Goal: Task Accomplishment & Management: Manage account settings

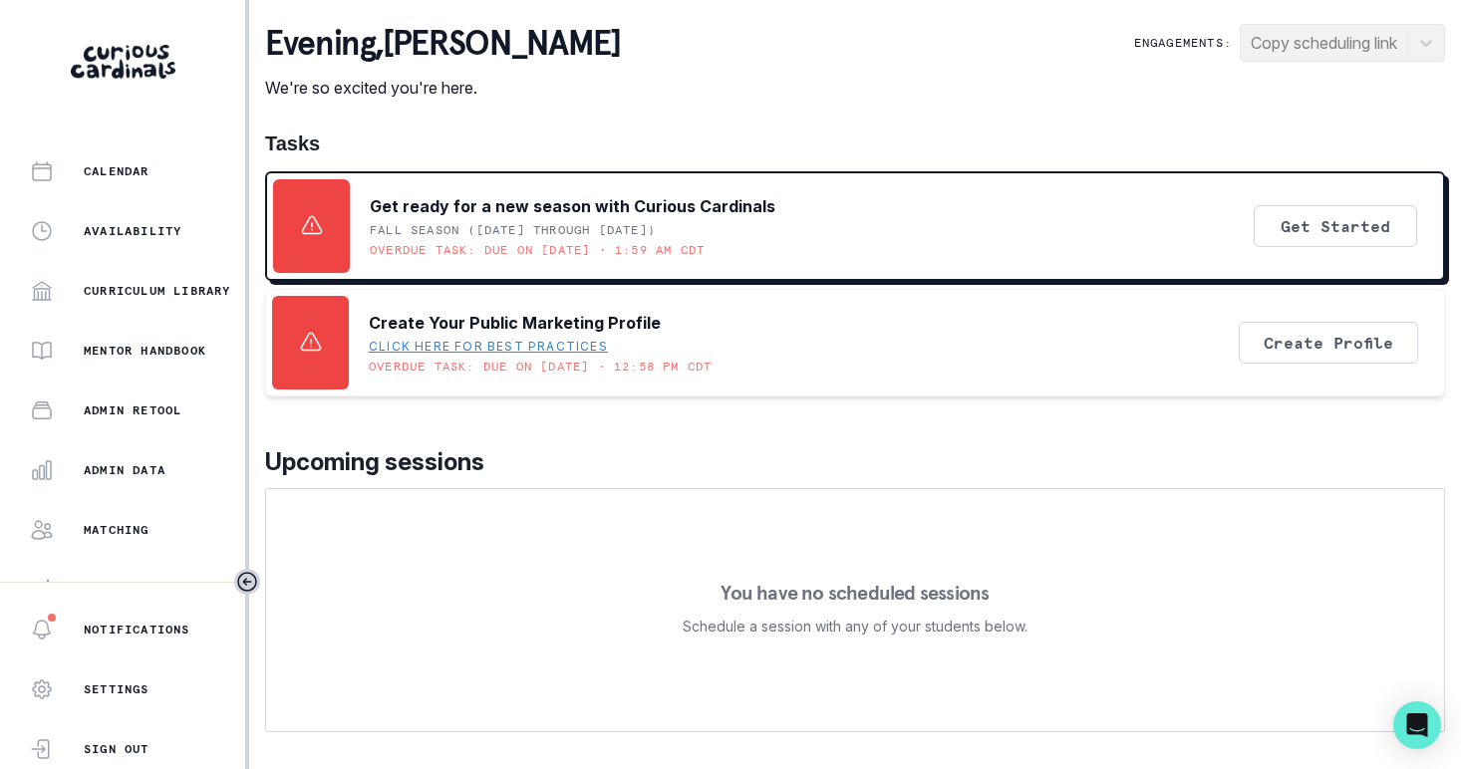
scroll to position [274, 0]
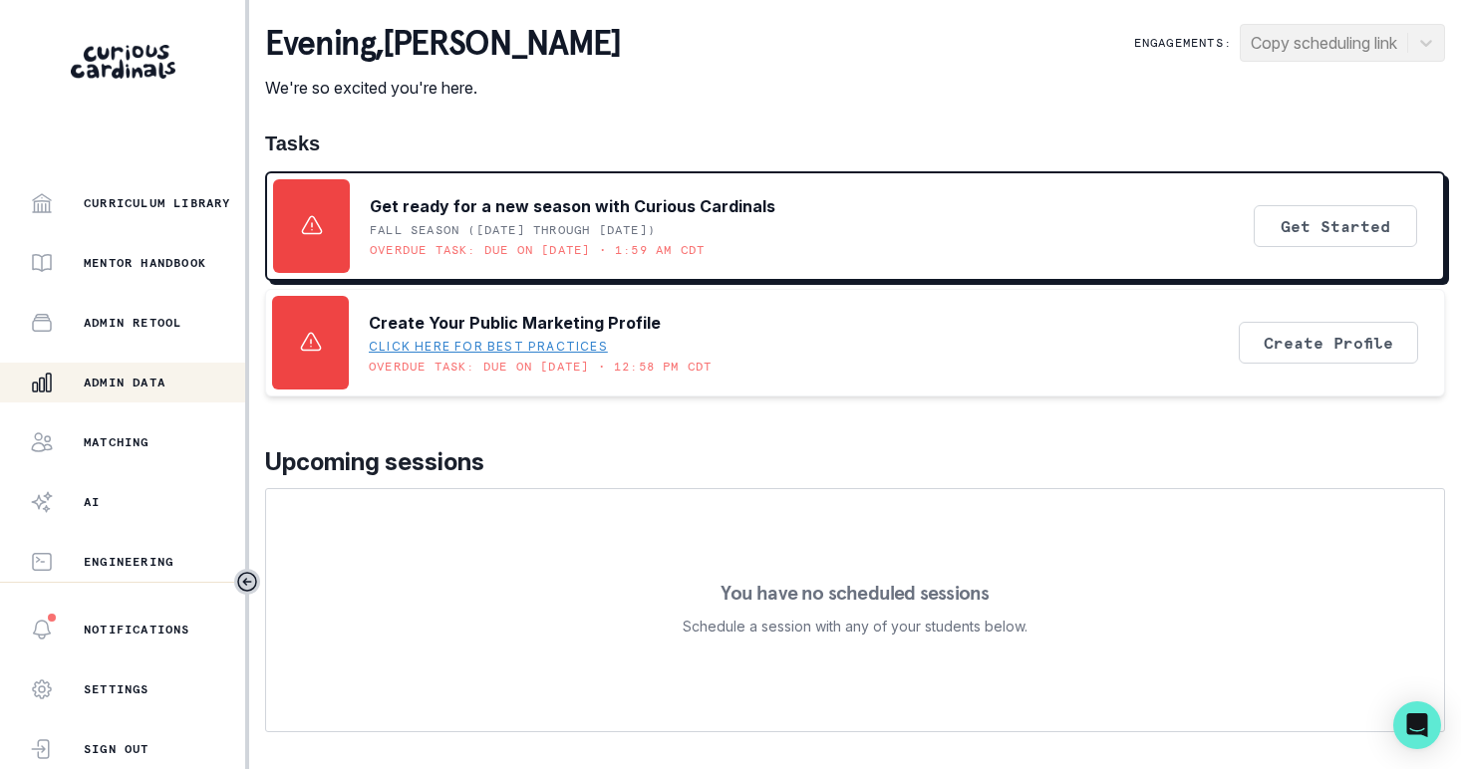
click at [119, 382] on p "Admin Data" at bounding box center [125, 383] width 82 height 16
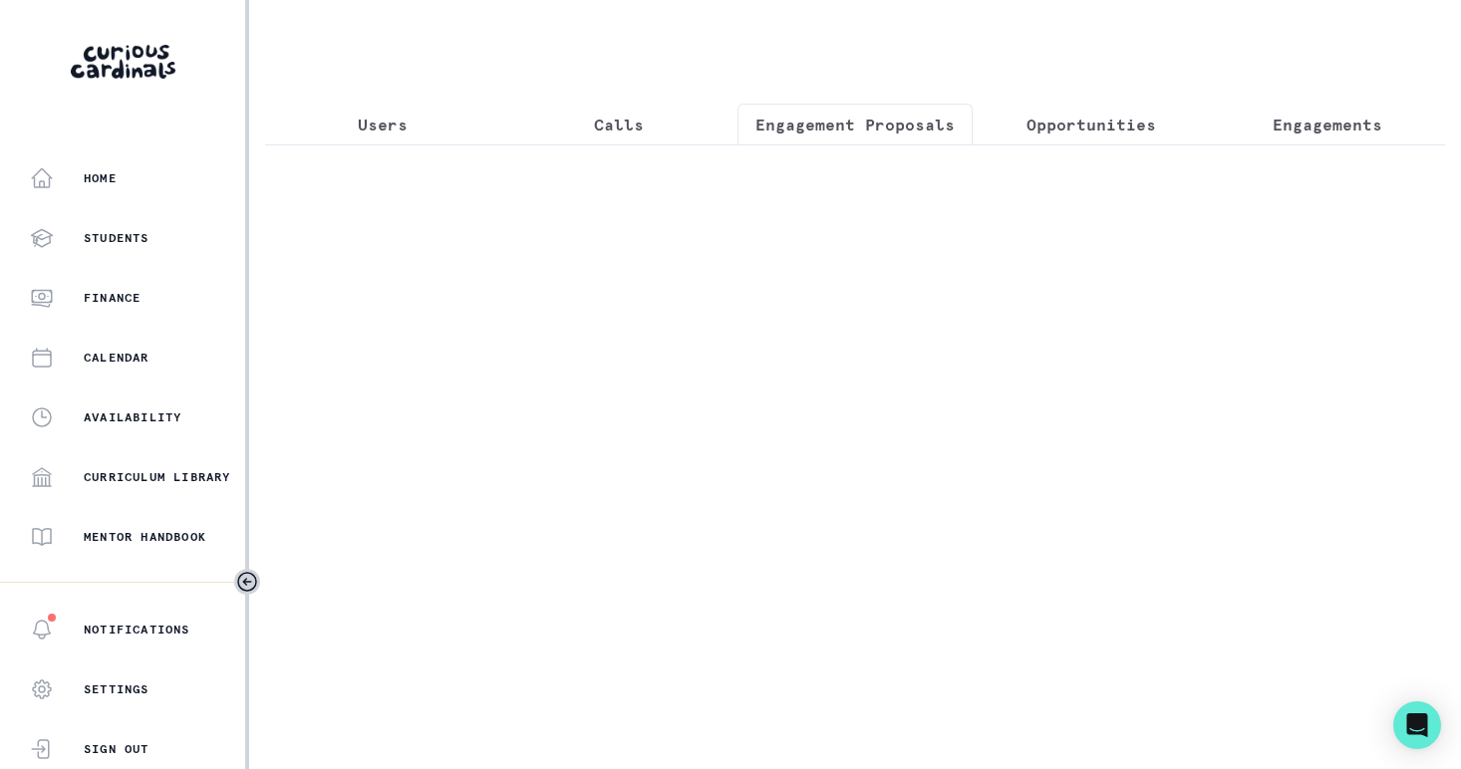
click at [912, 125] on p "Engagement Proposals" at bounding box center [854, 125] width 199 height 24
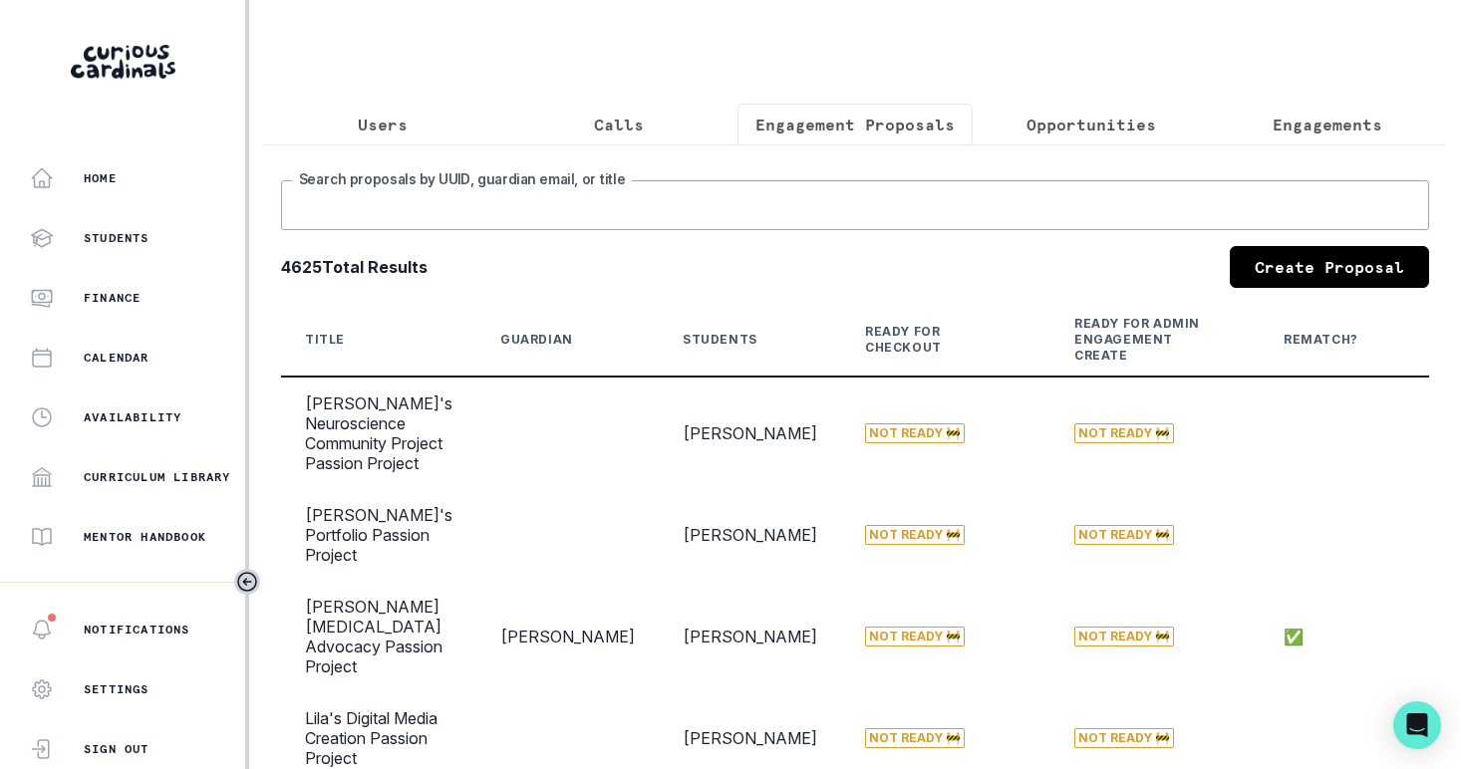
click at [743, 220] on input "Search proposals by UUID, guardian email, or title" at bounding box center [855, 205] width 1148 height 50
type input "[PERSON_NAME]"
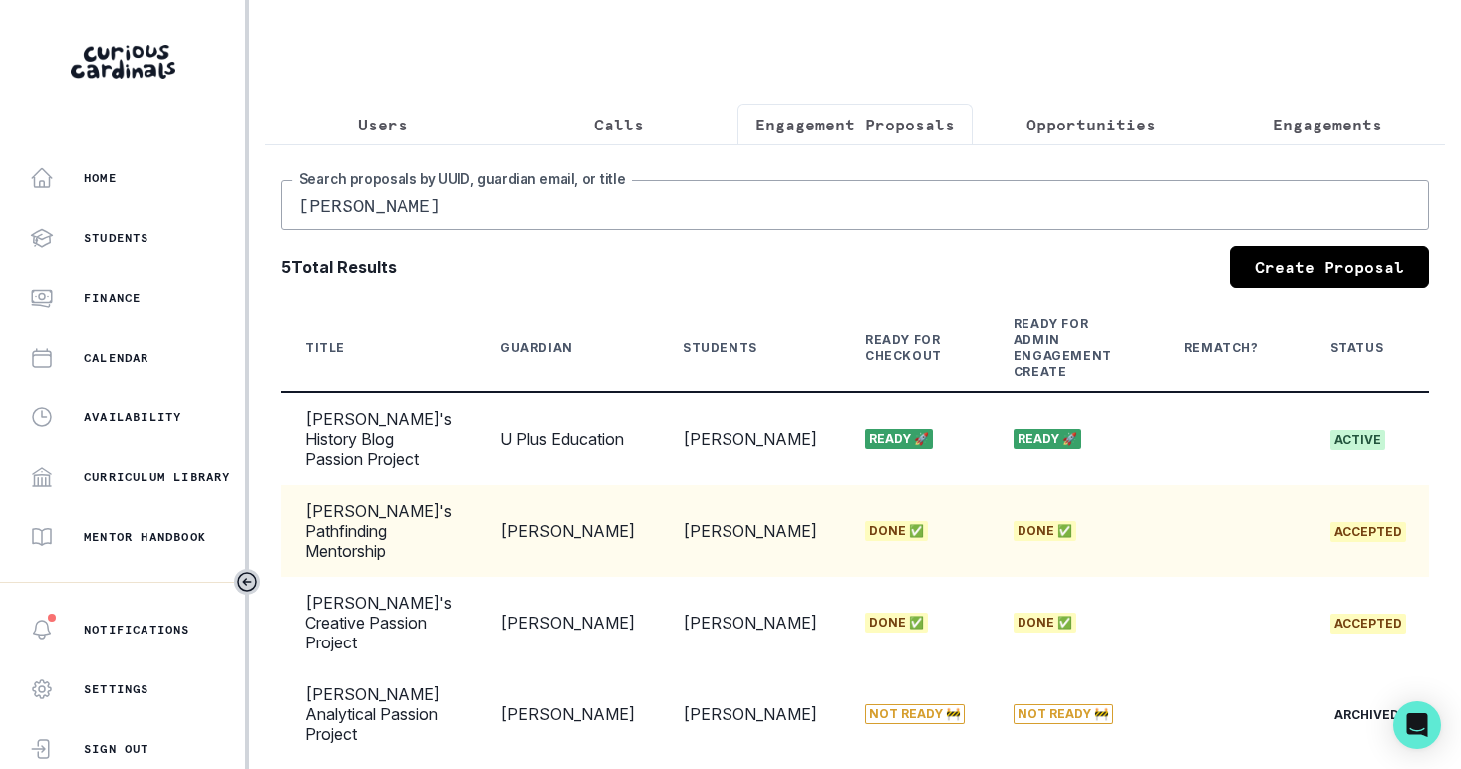
scroll to position [0, 192]
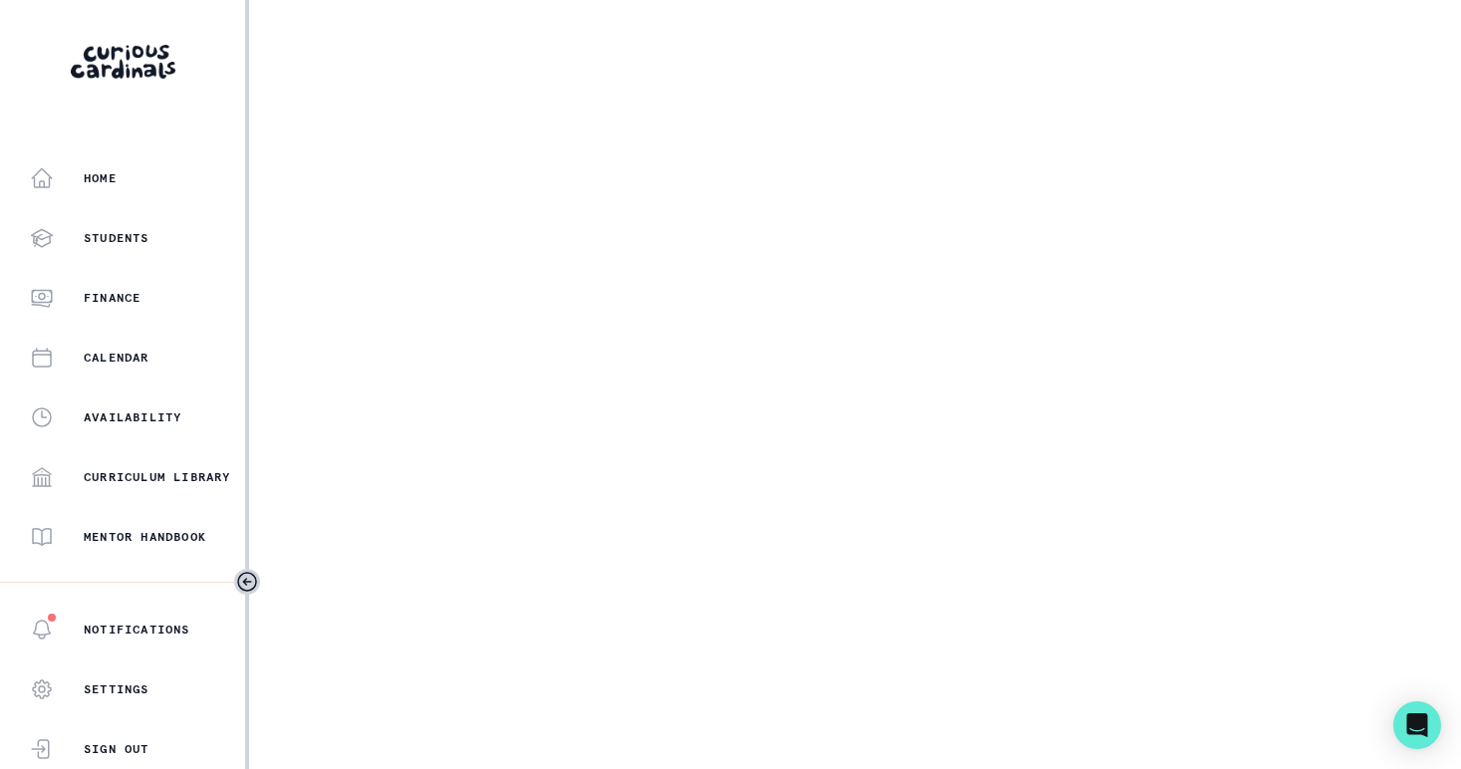
select select "17faa8e4-2b0e-4aee-abf5-4da8e9d87f5d"
select select "c28d0ee1-7657-4708-b8f4-97dafb79ba14"
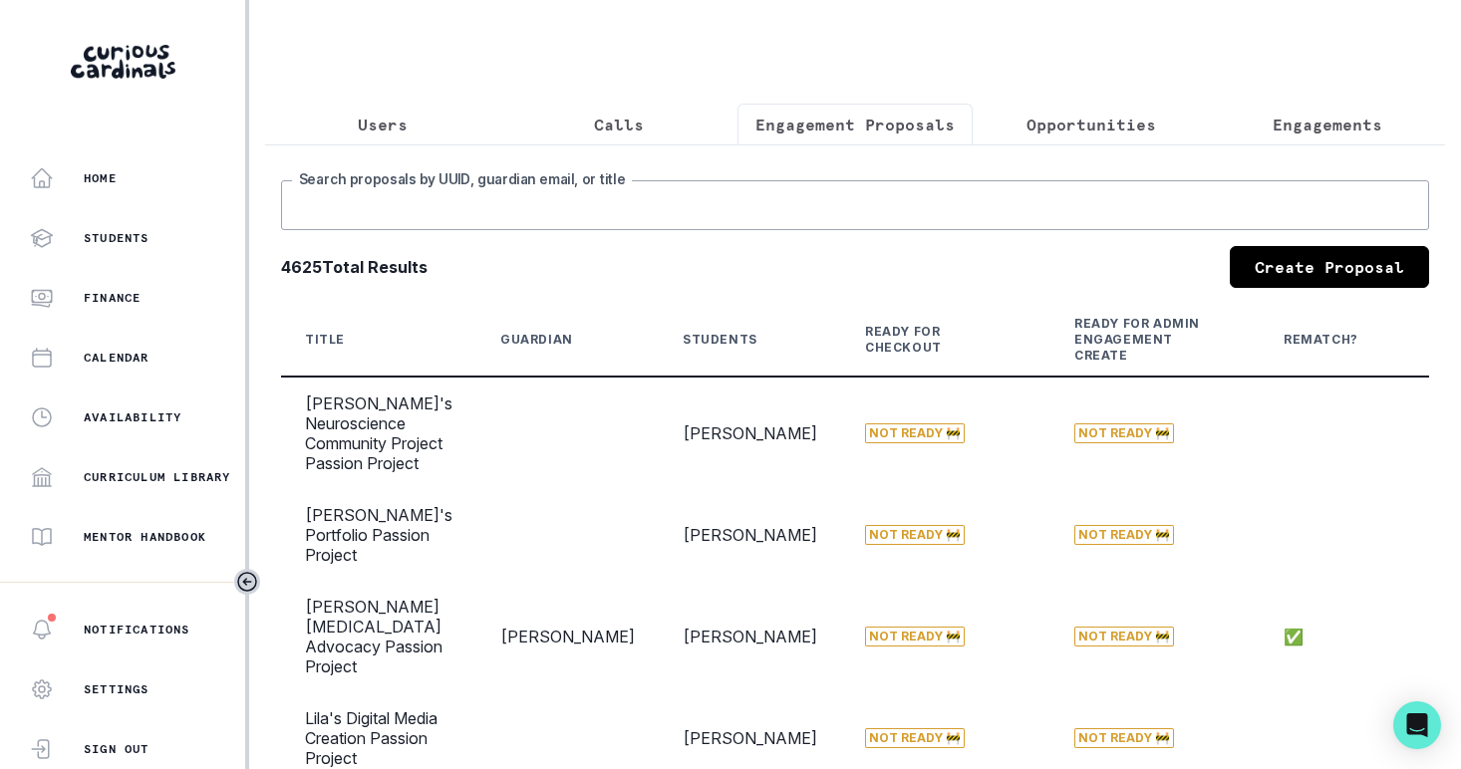
click at [693, 210] on input "Search proposals by UUID, guardian email, or title" at bounding box center [855, 205] width 1148 height 50
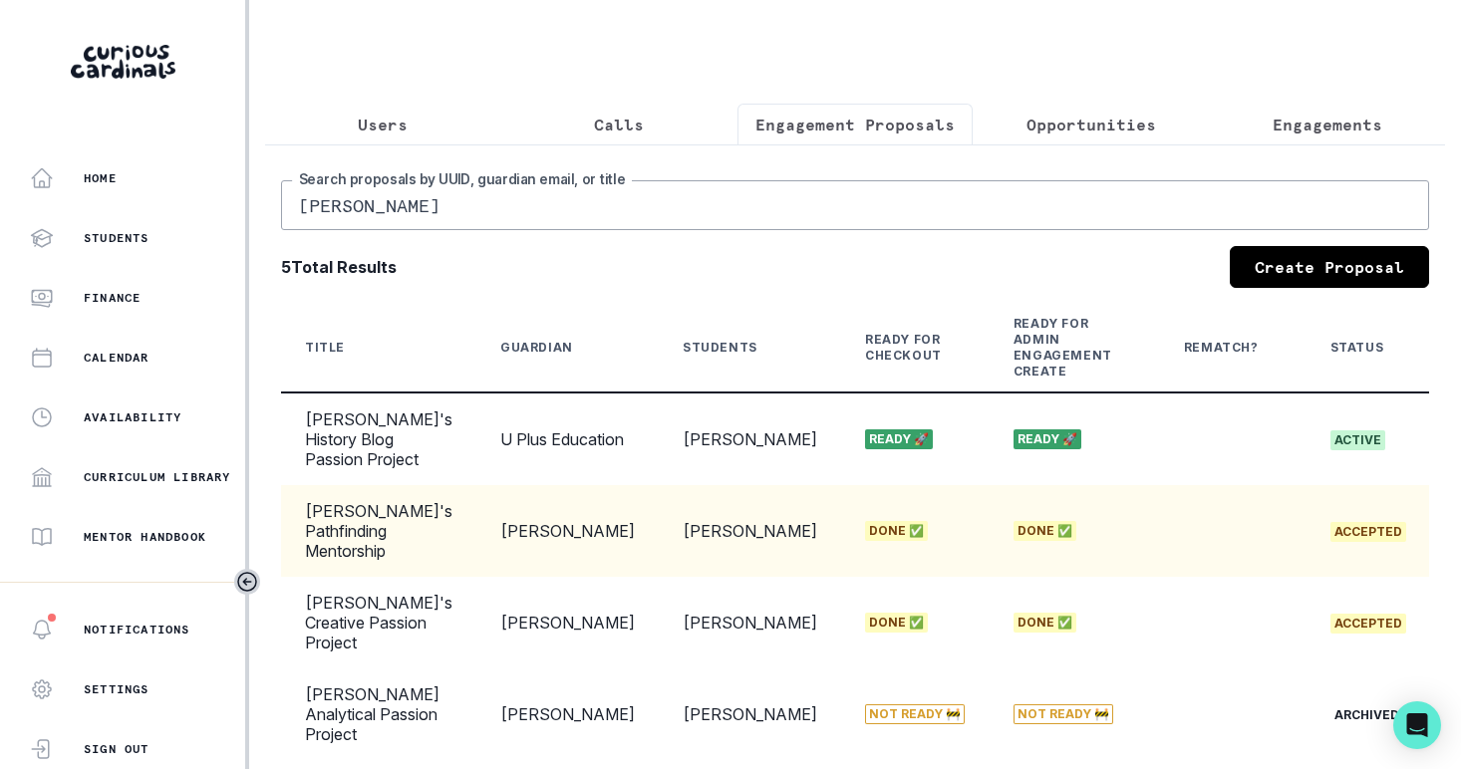
scroll to position [0, 192]
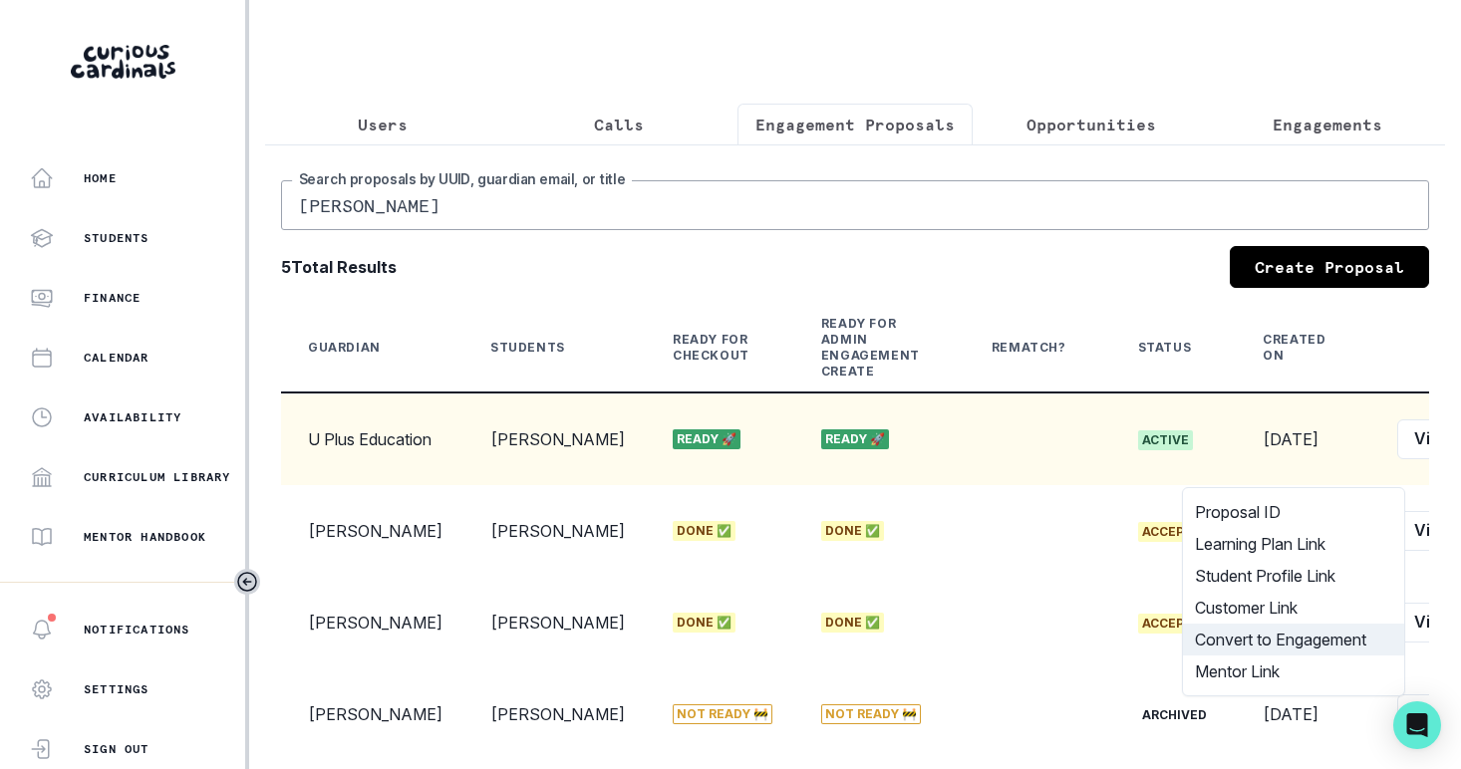
click at [1320, 636] on button "Convert to Engagement" at bounding box center [1293, 640] width 221 height 32
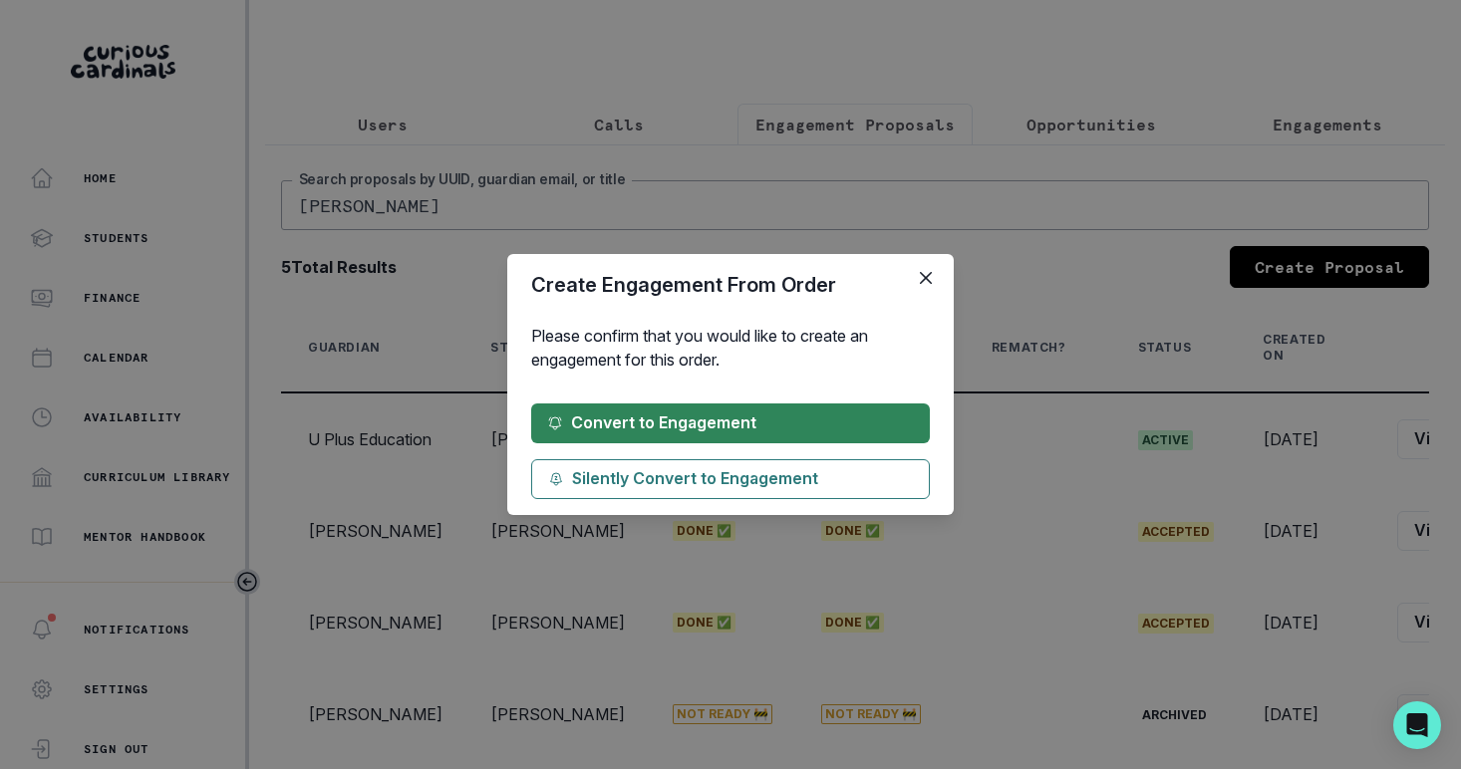
click at [801, 420] on button "Convert to Engagement" at bounding box center [730, 424] width 399 height 40
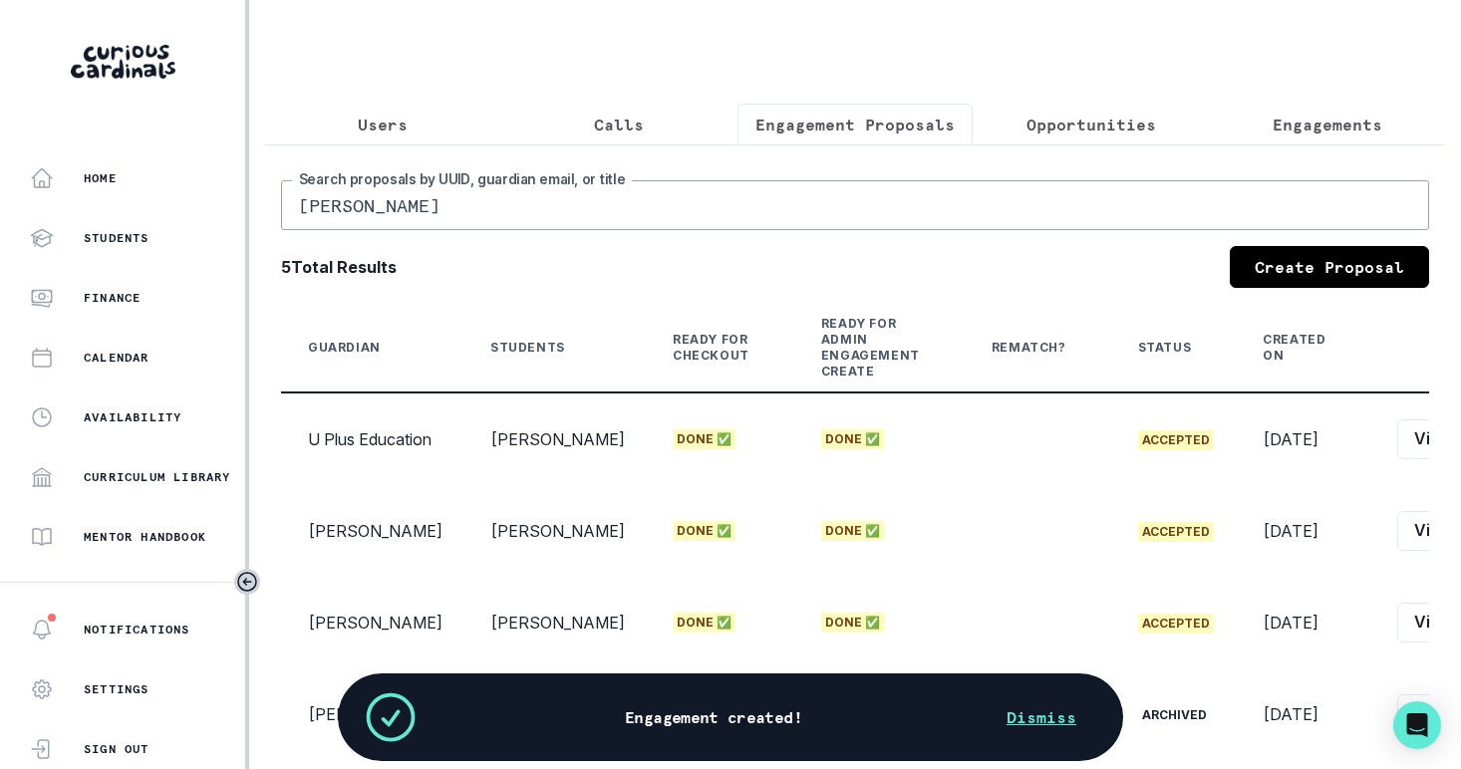
drag, startPoint x: 759, startPoint y: 185, endPoint x: 620, endPoint y: 205, distance: 140.9
click at [620, 205] on input "[PERSON_NAME]" at bounding box center [855, 205] width 1148 height 50
type input "[PERSON_NAME]"
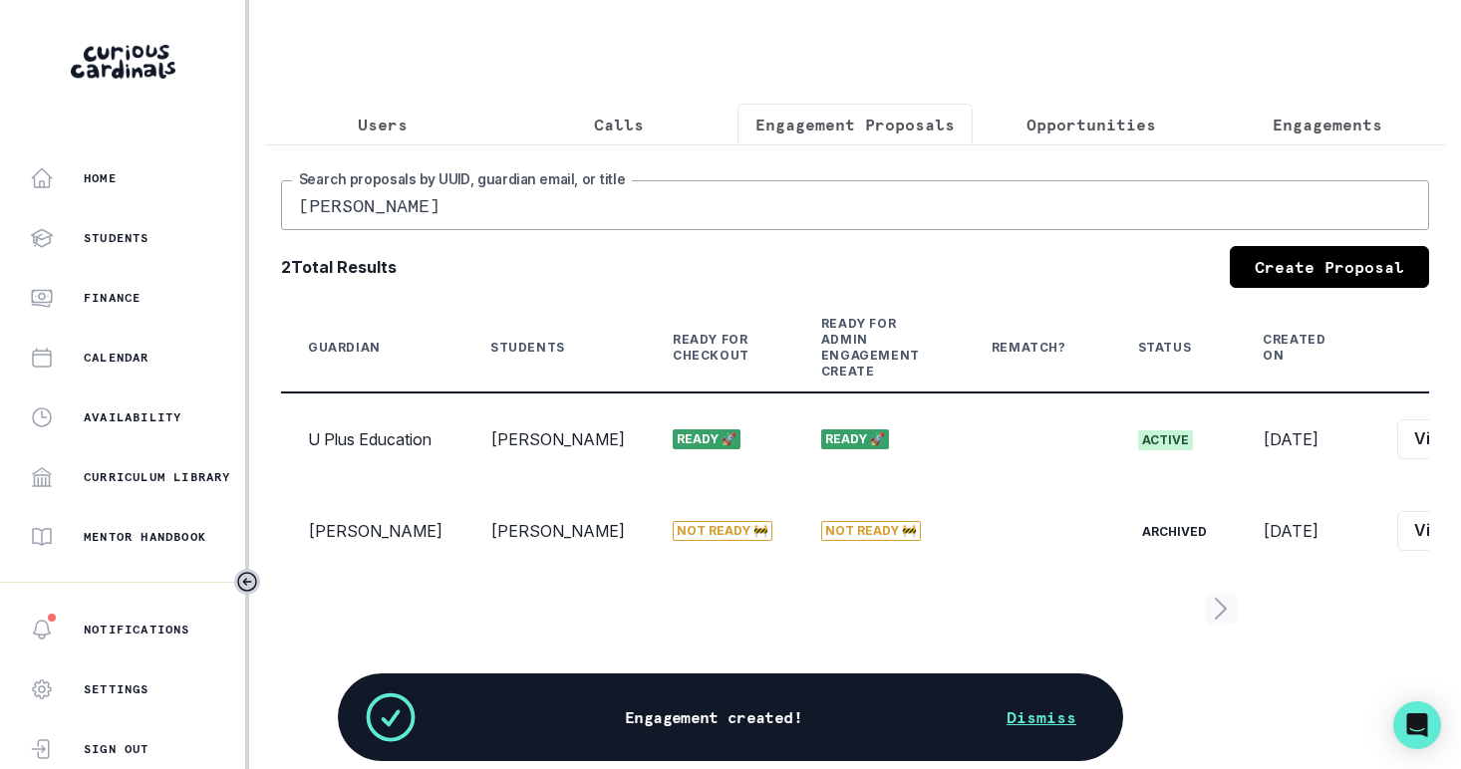
scroll to position [0, 191]
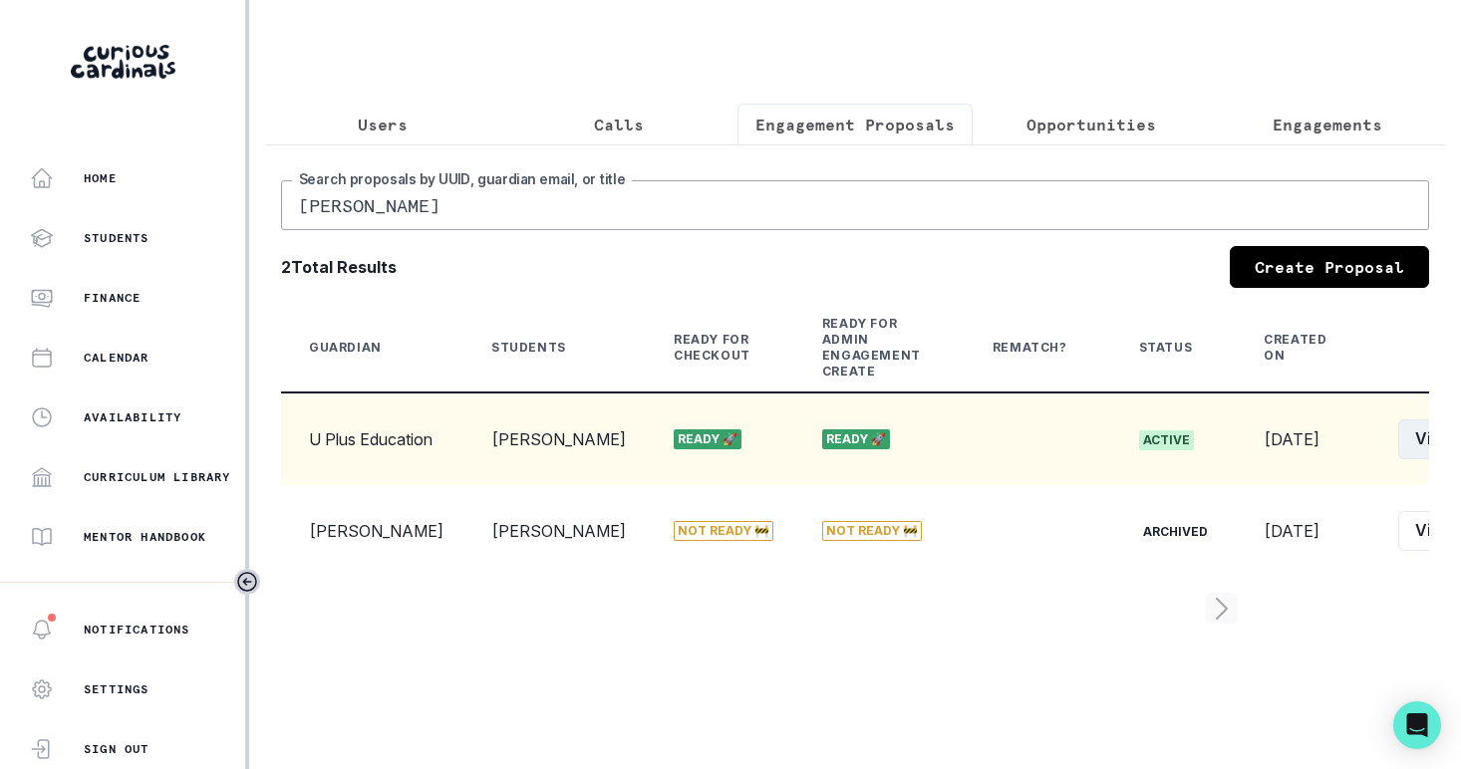
click at [1398, 455] on button "View" at bounding box center [1434, 440] width 73 height 40
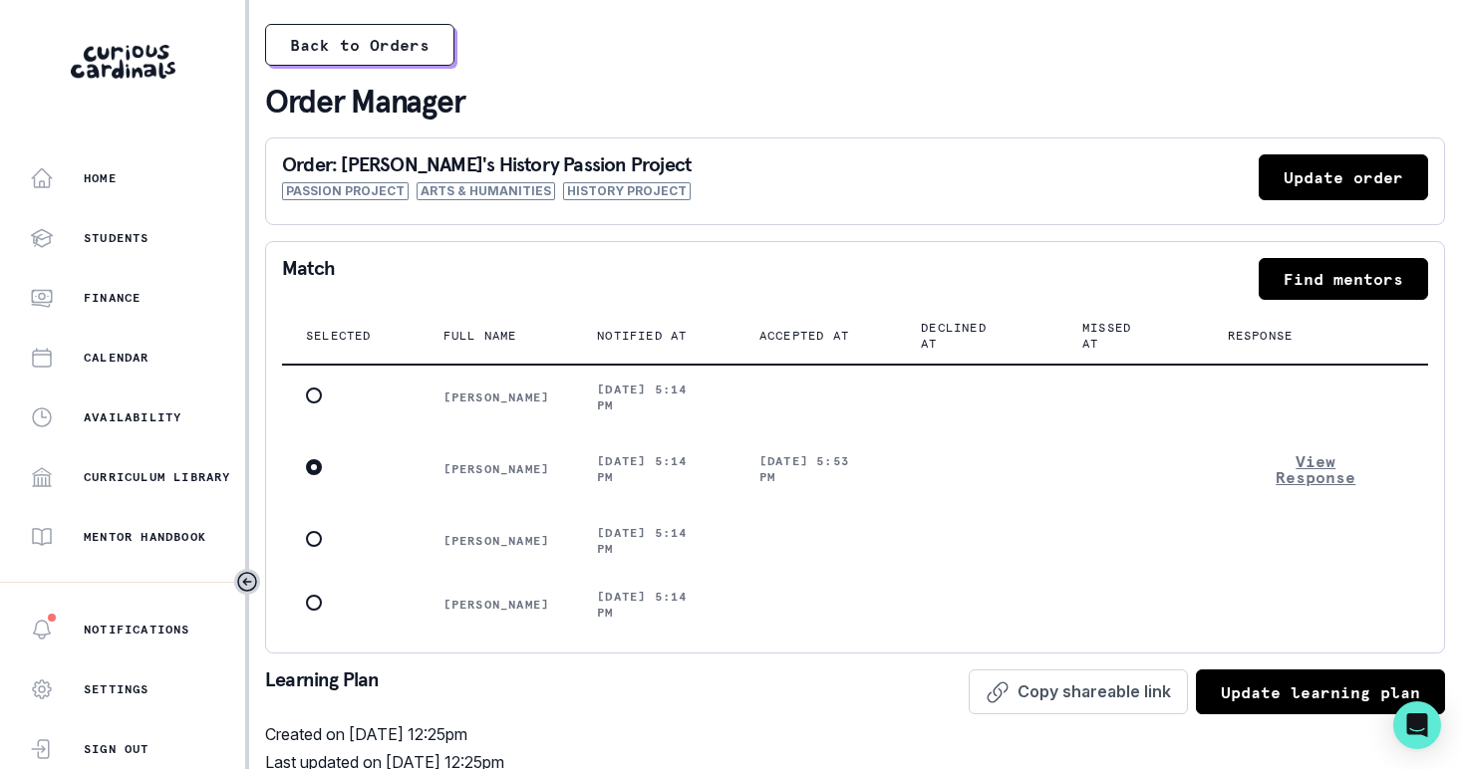
click at [1310, 172] on button "Update order" at bounding box center [1343, 177] width 169 height 46
select select "17faa8e4-2b0e-4aee-abf5-4da8e9d87f5d"
select select "c28d0ee1-7657-4708-b8f4-97dafb79ba14"
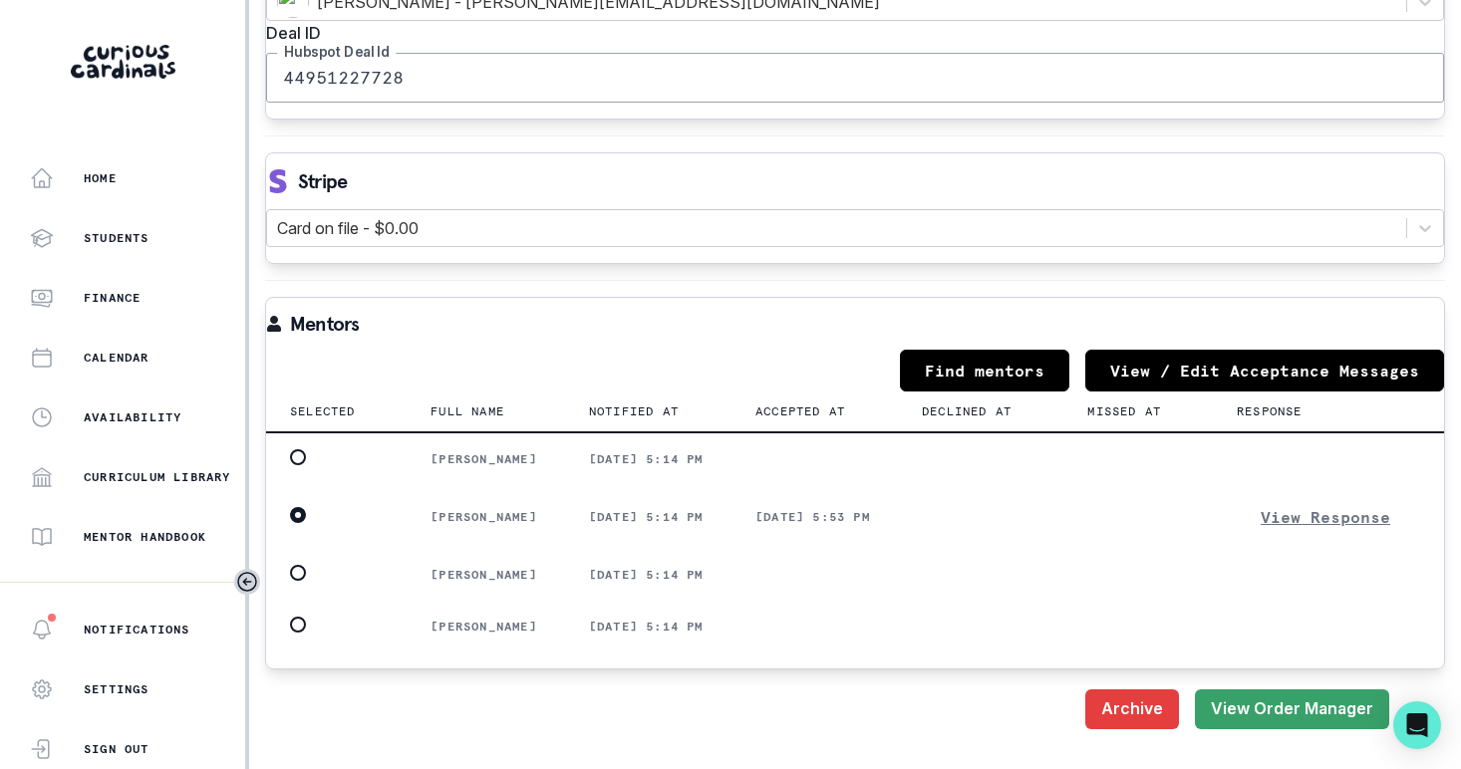
scroll to position [2245, 0]
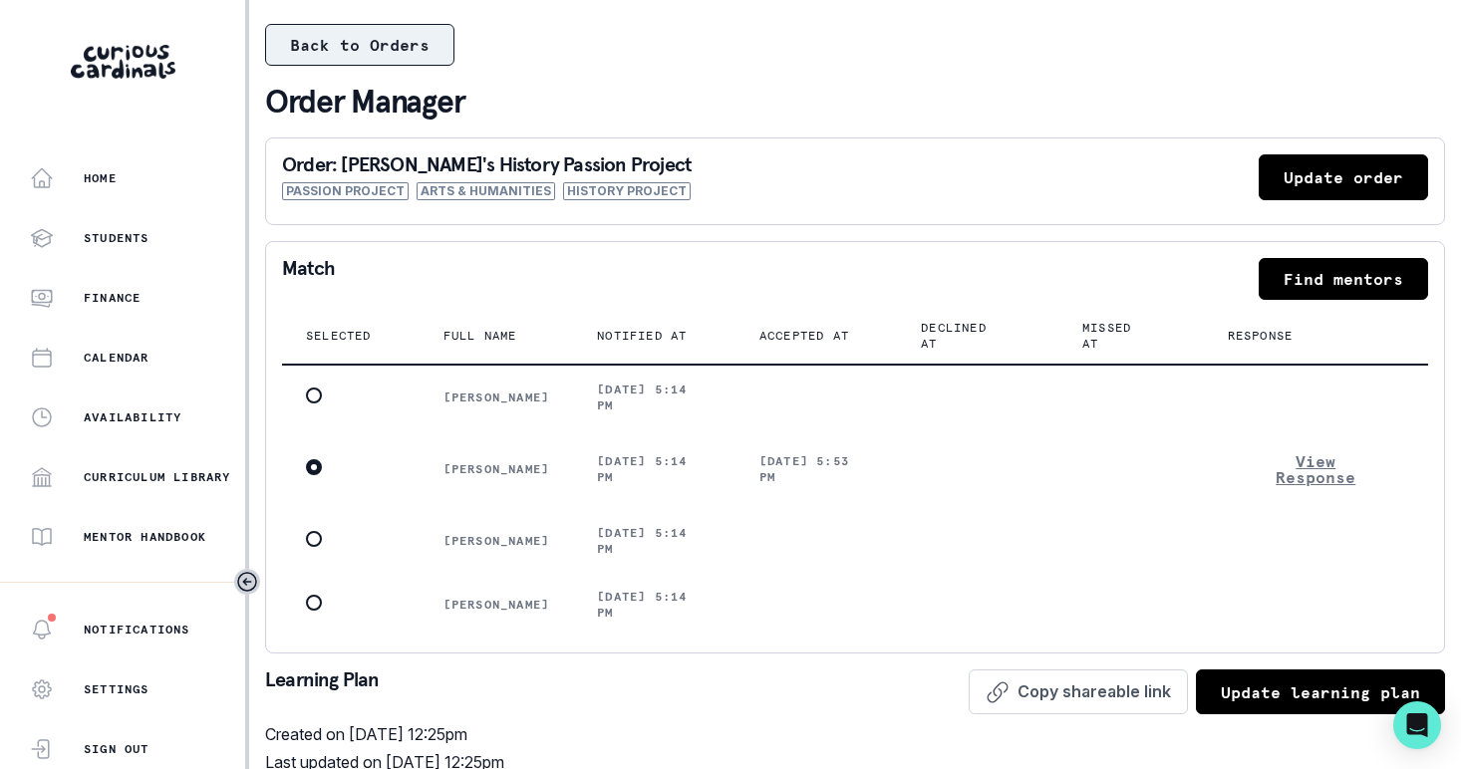
click at [414, 53] on button "Back to Orders" at bounding box center [359, 45] width 189 height 42
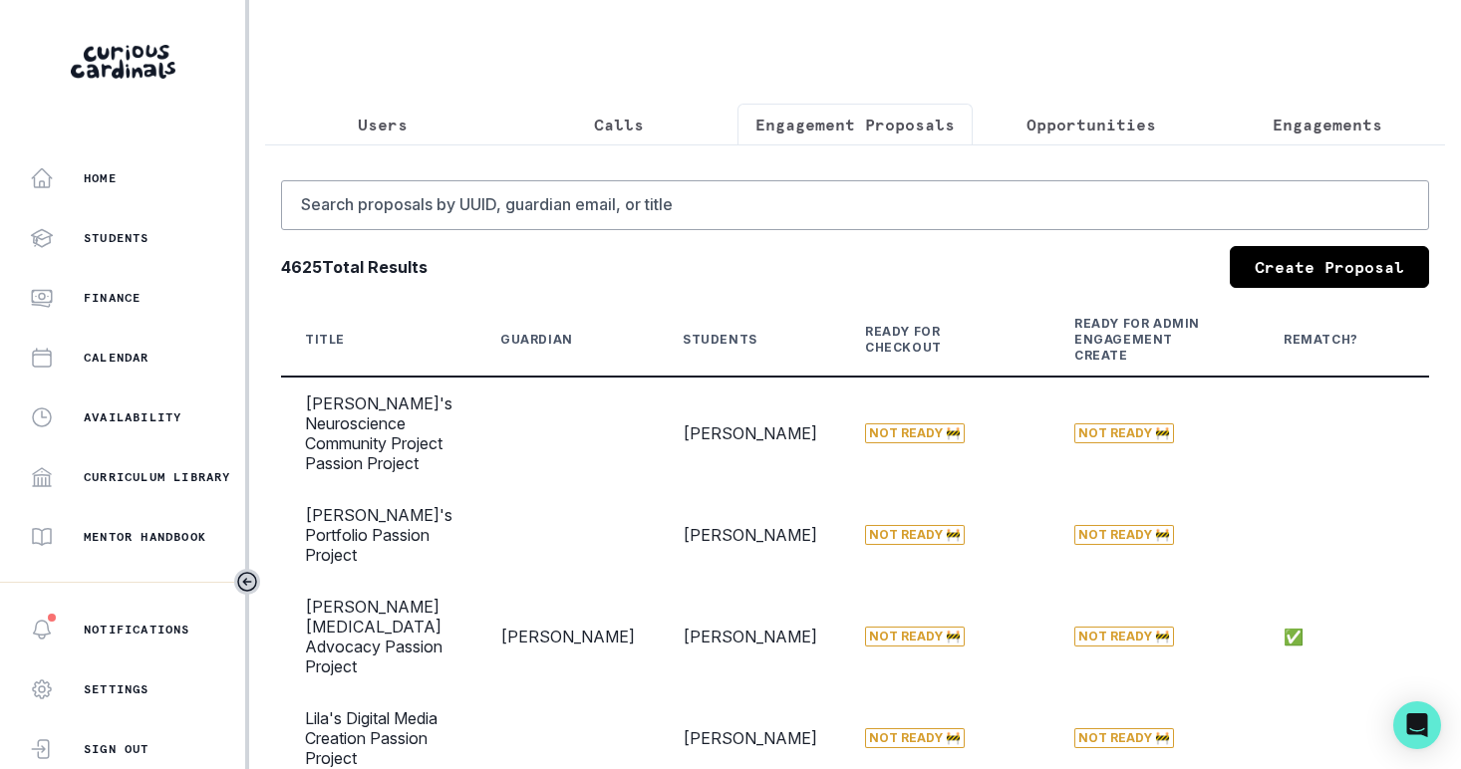
click at [918, 232] on div "Search proposals by UUID, guardian email, or title 4625 Total Results Create Pr…" at bounding box center [855, 781] width 1148 height 1202
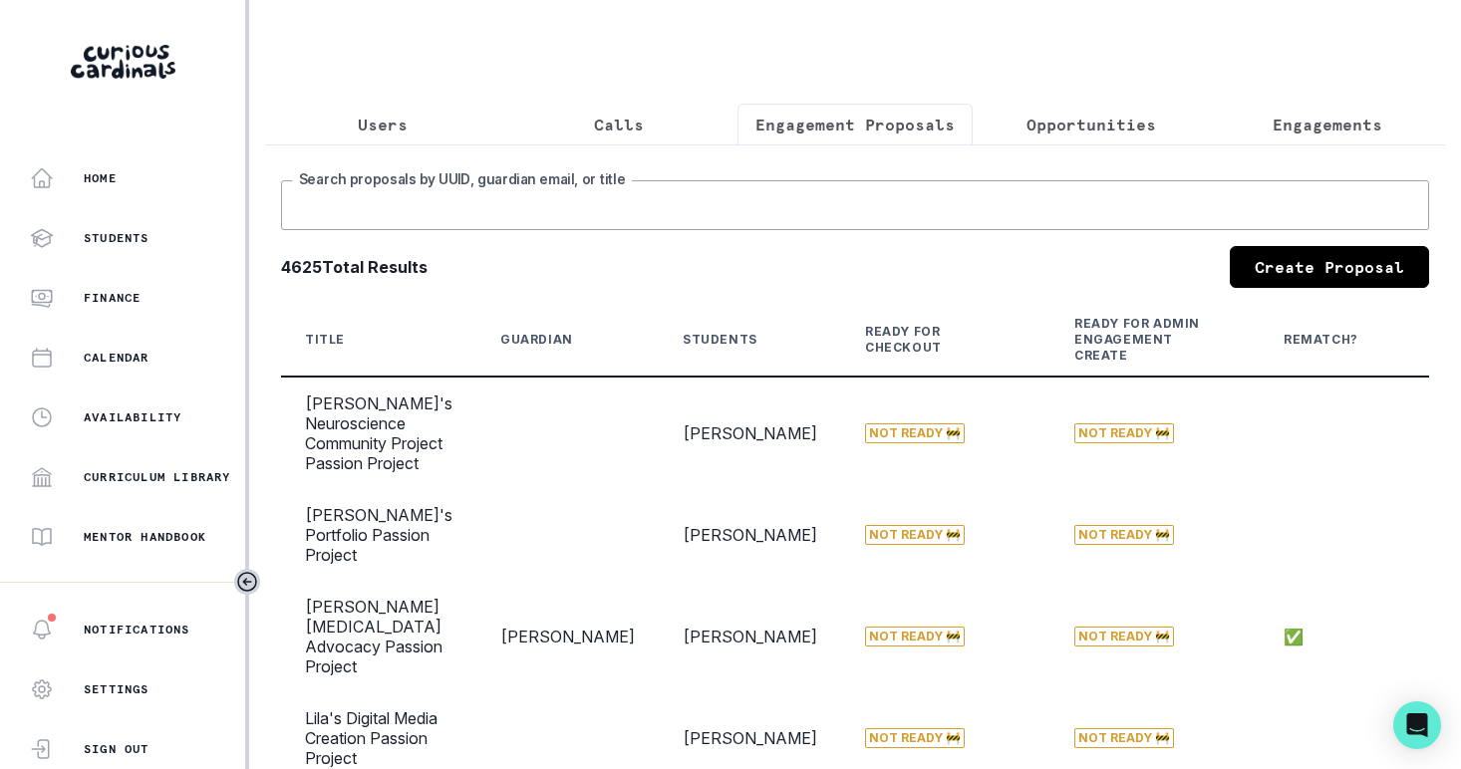
click at [893, 220] on input "Search proposals by UUID, guardian email, or title" at bounding box center [855, 205] width 1148 height 50
type input "[PERSON_NAME]"
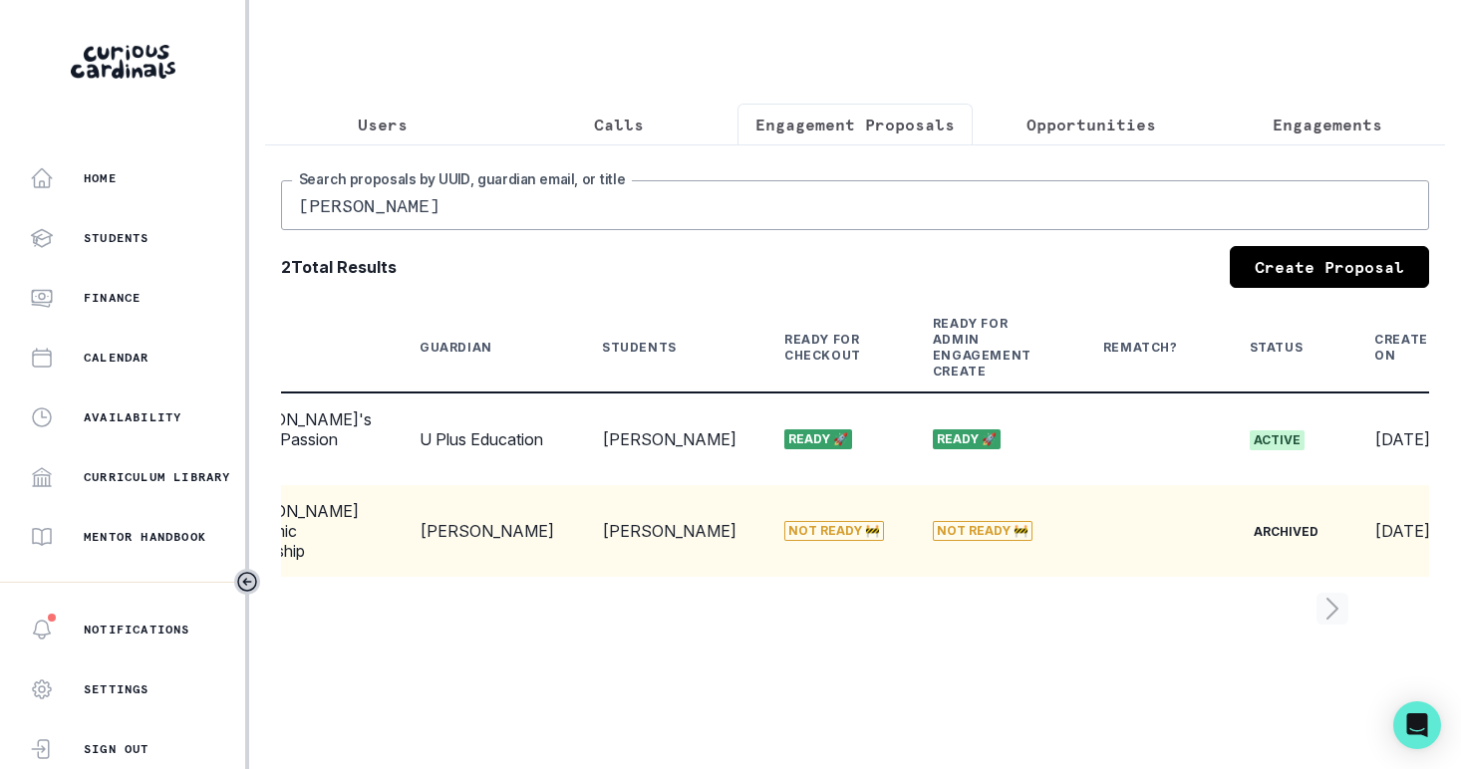
scroll to position [0, 191]
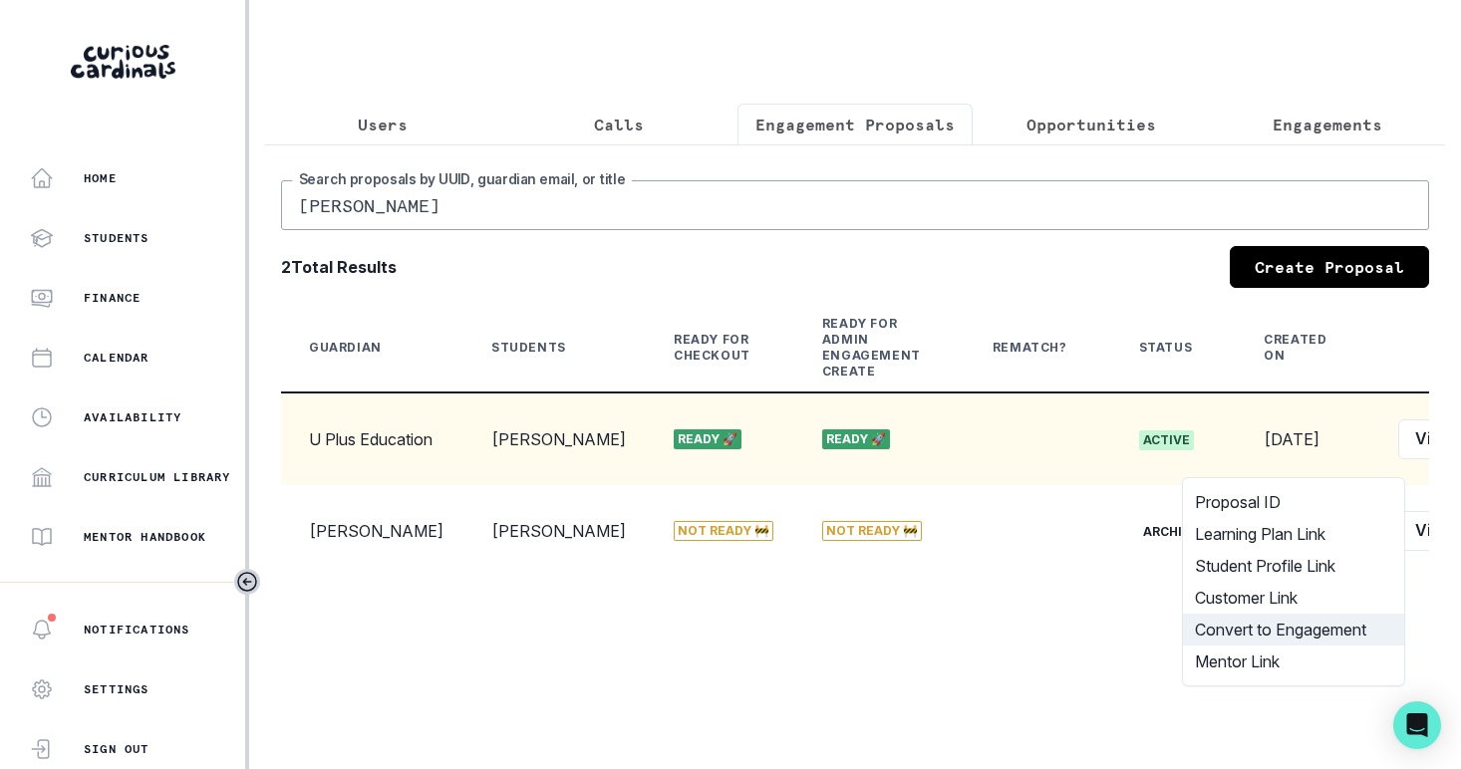
click at [1246, 639] on button "Convert to Engagement" at bounding box center [1293, 630] width 221 height 32
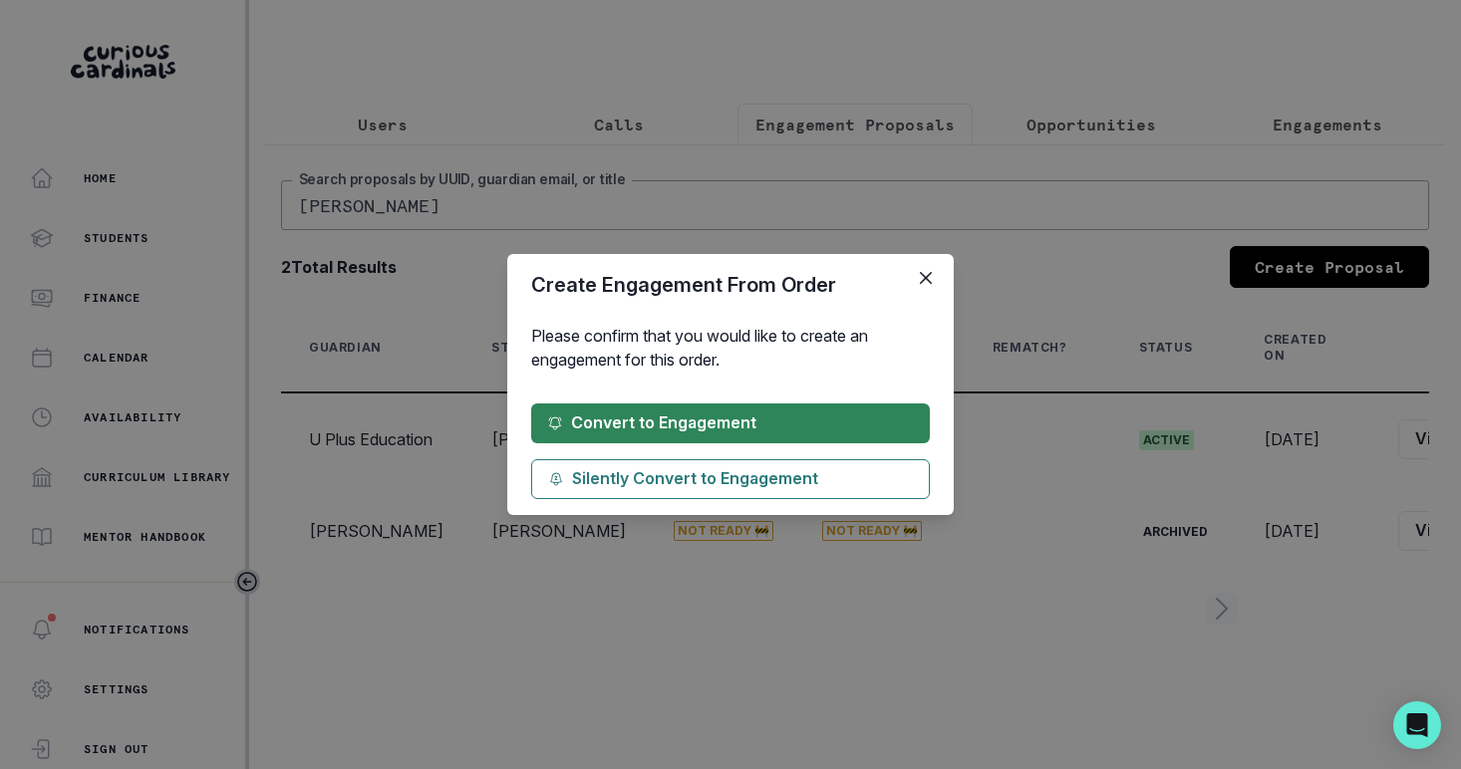
click at [913, 424] on button "Convert to Engagement" at bounding box center [730, 424] width 399 height 40
